Goal: Information Seeking & Learning: Learn about a topic

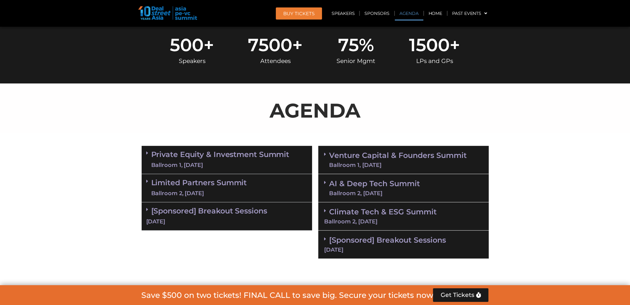
scroll to position [372, 0]
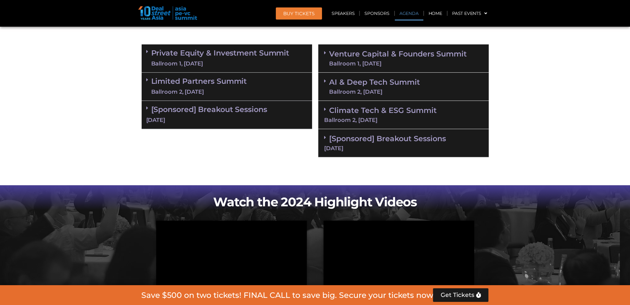
click at [145, 51] on div "Private Equity & Investment Summit Ballroom 1, [DATE]" at bounding box center [227, 58] width 171 height 28
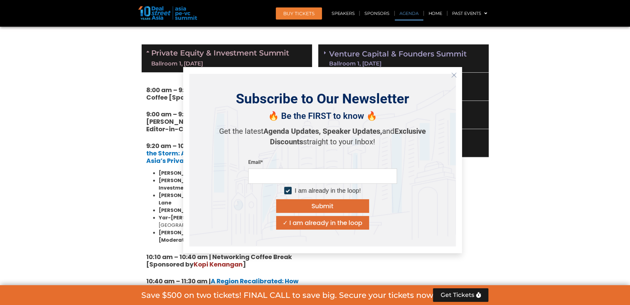
click at [456, 74] on icon "Close" at bounding box center [454, 75] width 6 height 6
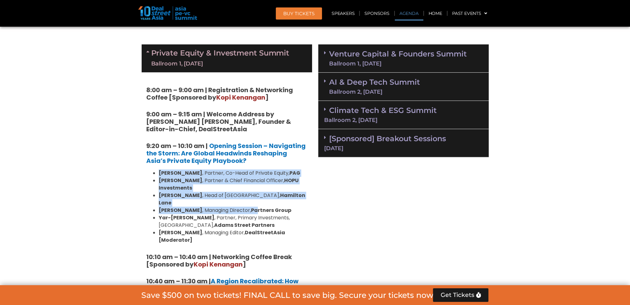
drag, startPoint x: 158, startPoint y: 172, endPoint x: 246, endPoint y: 199, distance: 92.3
click at [246, 199] on ul "[PERSON_NAME] , Partner, Co-Head of Private Equity, [PERSON_NAME] , Partner & C…" at bounding box center [226, 206] width 161 height 74
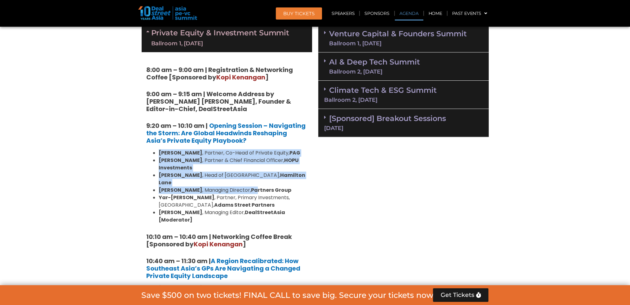
scroll to position [403, 0]
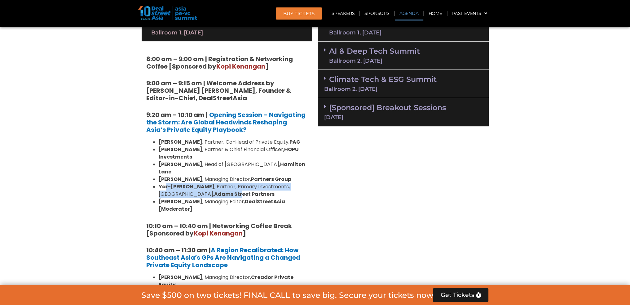
drag, startPoint x: 166, startPoint y: 179, endPoint x: 185, endPoint y: 188, distance: 21.1
click at [185, 188] on li "[PERSON_NAME] , Partner, Primary Investments, [GEOGRAPHIC_DATA], [PERSON_NAME] …" at bounding box center [233, 190] width 149 height 15
click at [181, 198] on strong "[PERSON_NAME]" at bounding box center [181, 201] width 44 height 7
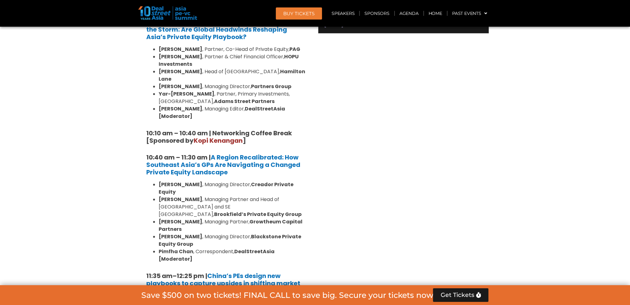
scroll to position [496, 0]
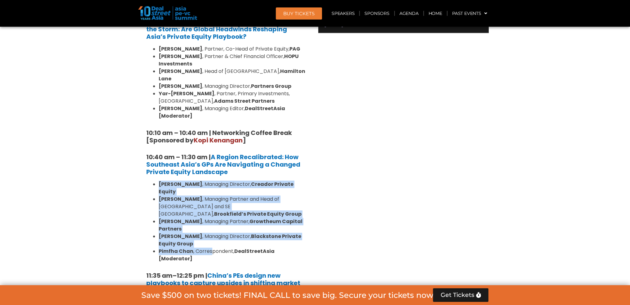
drag, startPoint x: 159, startPoint y: 169, endPoint x: 209, endPoint y: 227, distance: 76.5
click at [209, 227] on ul "[PERSON_NAME] , Managing Director, Creador Private Equity [PERSON_NAME] , Manag…" at bounding box center [226, 221] width 161 height 82
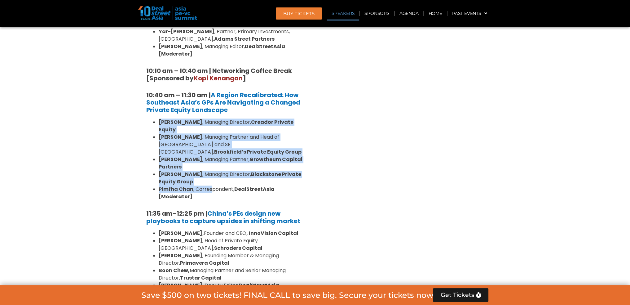
scroll to position [589, 0]
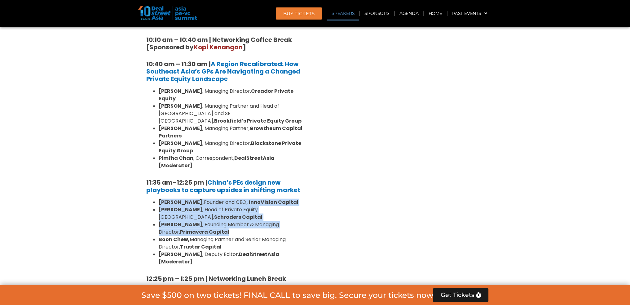
drag, startPoint x: 159, startPoint y: 173, endPoint x: 217, endPoint y: 193, distance: 61.5
click at [217, 198] on ul "[PERSON_NAME], Founder and CEO , InnoVision Capital [PERSON_NAME] , Head of Pri…" at bounding box center [226, 231] width 161 height 67
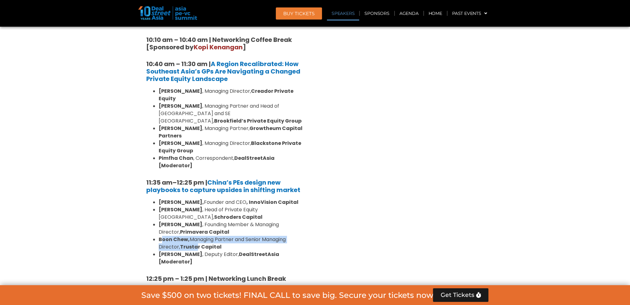
drag, startPoint x: 161, startPoint y: 201, endPoint x: 194, endPoint y: 212, distance: 34.7
click at [194, 236] on li "[PERSON_NAME], Managing Partner and Senior Managing Director, Trustar Capital" at bounding box center [233, 243] width 149 height 15
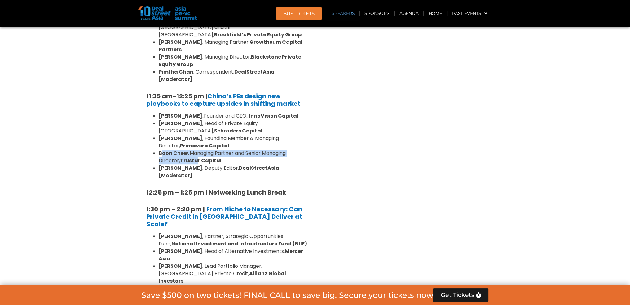
scroll to position [682, 0]
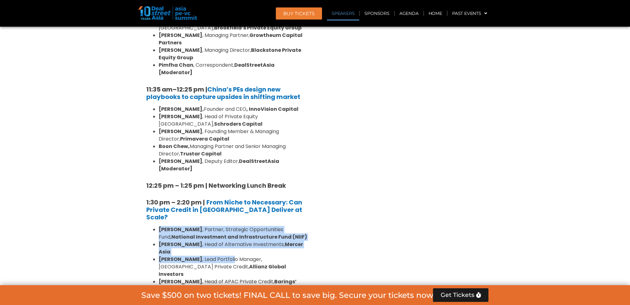
drag, startPoint x: 160, startPoint y: 176, endPoint x: 231, endPoint y: 198, distance: 74.8
click at [231, 226] on ul "[PERSON_NAME] , Partner, Strategic Opportunities Fund, National Investment and …" at bounding box center [226, 270] width 161 height 89
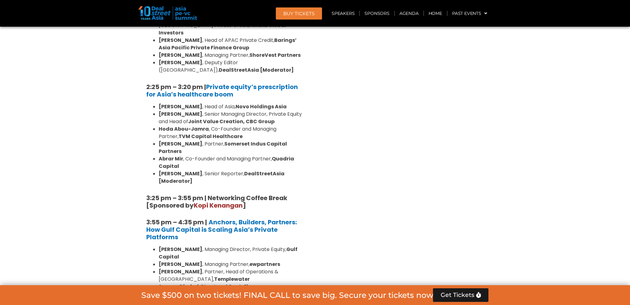
scroll to position [930, 0]
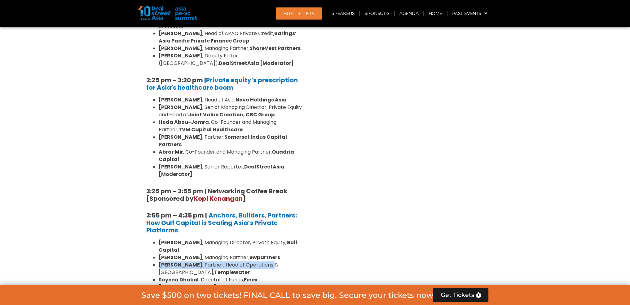
drag, startPoint x: 160, startPoint y: 180, endPoint x: 267, endPoint y: 181, distance: 106.6
click at [267, 261] on li "[PERSON_NAME] , Partner, Head of Operations & [GEOGRAPHIC_DATA], Templewater" at bounding box center [233, 268] width 149 height 15
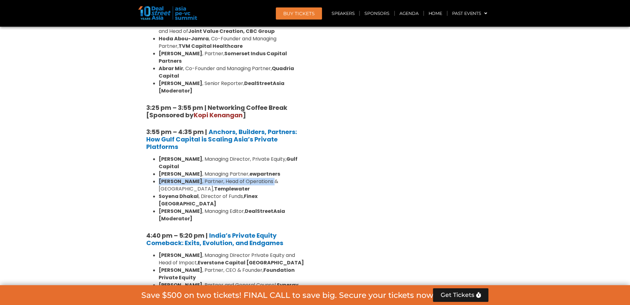
scroll to position [1023, 0]
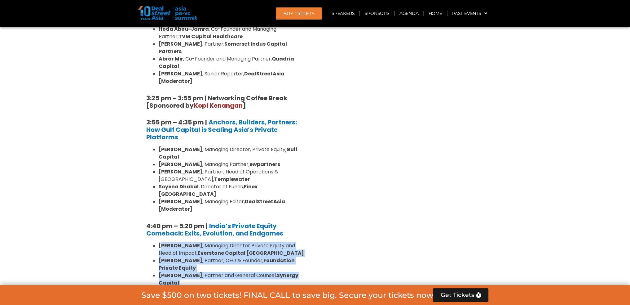
drag, startPoint x: 162, startPoint y: 149, endPoint x: 181, endPoint y: 194, distance: 49.6
click at [181, 242] on ul "[PERSON_NAME] , Managing Director Private Equity and Head of Impact, Everstone …" at bounding box center [226, 272] width 161 height 60
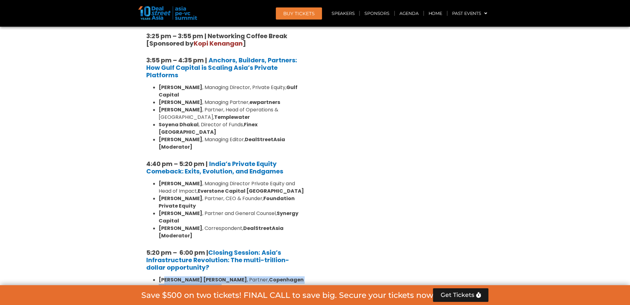
drag, startPoint x: 164, startPoint y: 184, endPoint x: 171, endPoint y: 197, distance: 15.0
click at [171, 276] on ul "[PERSON_NAME] [PERSON_NAME] , Partner, Copenhagen Infrastructure Partners [PERS…" at bounding box center [226, 294] width 161 height 37
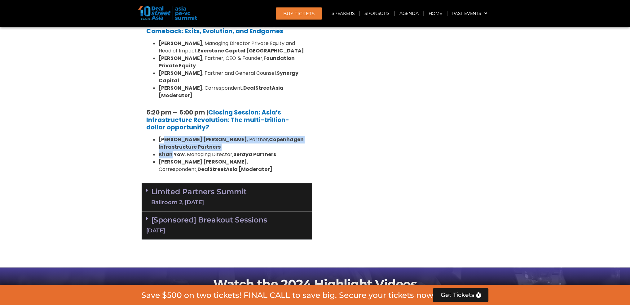
scroll to position [1240, 0]
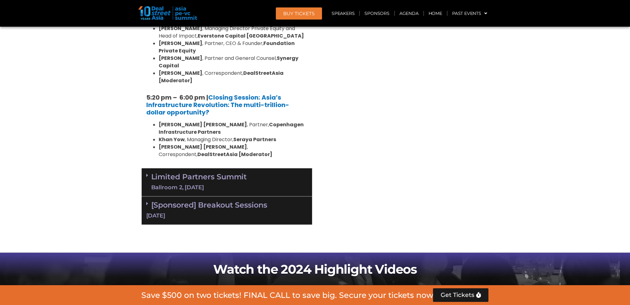
click at [147, 173] on icon at bounding box center [147, 175] width 2 height 5
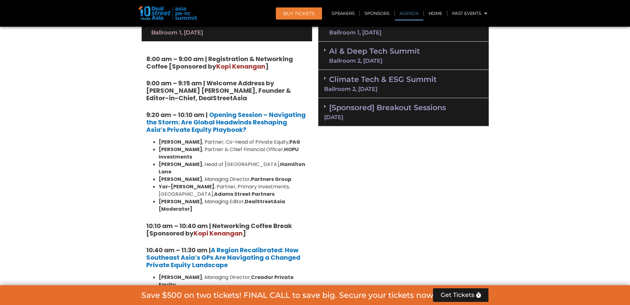
scroll to position [434, 0]
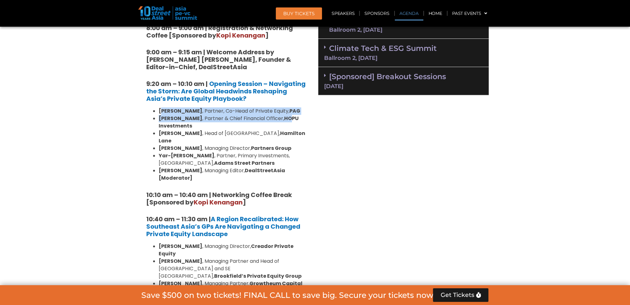
drag, startPoint x: 161, startPoint y: 113, endPoint x: 284, endPoint y: 117, distance: 123.4
click at [284, 117] on ul "[PERSON_NAME] , Partner, Co-Head of Private Equity, [PERSON_NAME] , Partner & C…" at bounding box center [226, 144] width 161 height 74
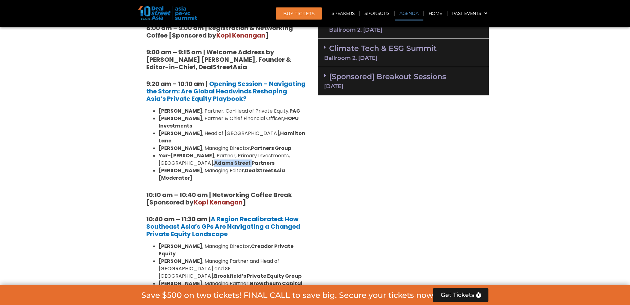
drag, startPoint x: 158, startPoint y: 156, endPoint x: 196, endPoint y: 155, distance: 37.5
click at [196, 155] on ul "[PERSON_NAME] , Partner, Co-Head of Private Equity, [PERSON_NAME] , Partner & C…" at bounding box center [226, 144] width 161 height 74
click at [179, 167] on strong "[PERSON_NAME]" at bounding box center [181, 170] width 44 height 7
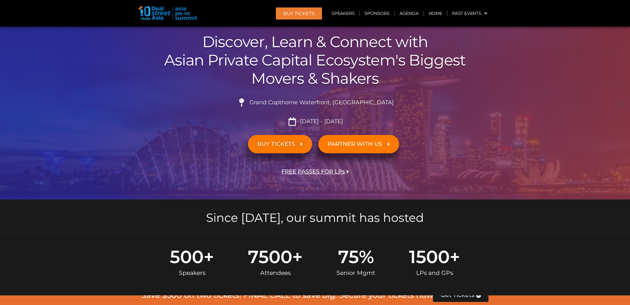
scroll to position [62, 0]
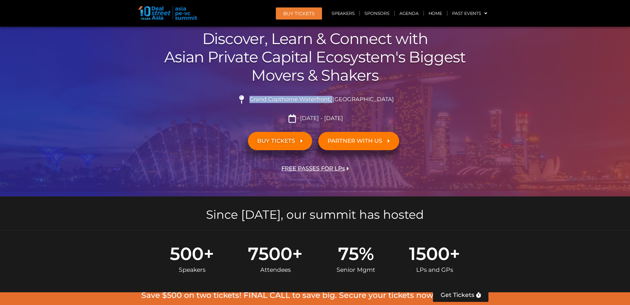
drag, startPoint x: 267, startPoint y: 99, endPoint x: 348, endPoint y: 96, distance: 81.6
click at [348, 96] on span "Grand Copthorne Waterfront, [GEOGRAPHIC_DATA]​" at bounding box center [321, 99] width 146 height 7
copy span "Grand Copthorne Waterfront,"
